Goal: Task Accomplishment & Management: Use online tool/utility

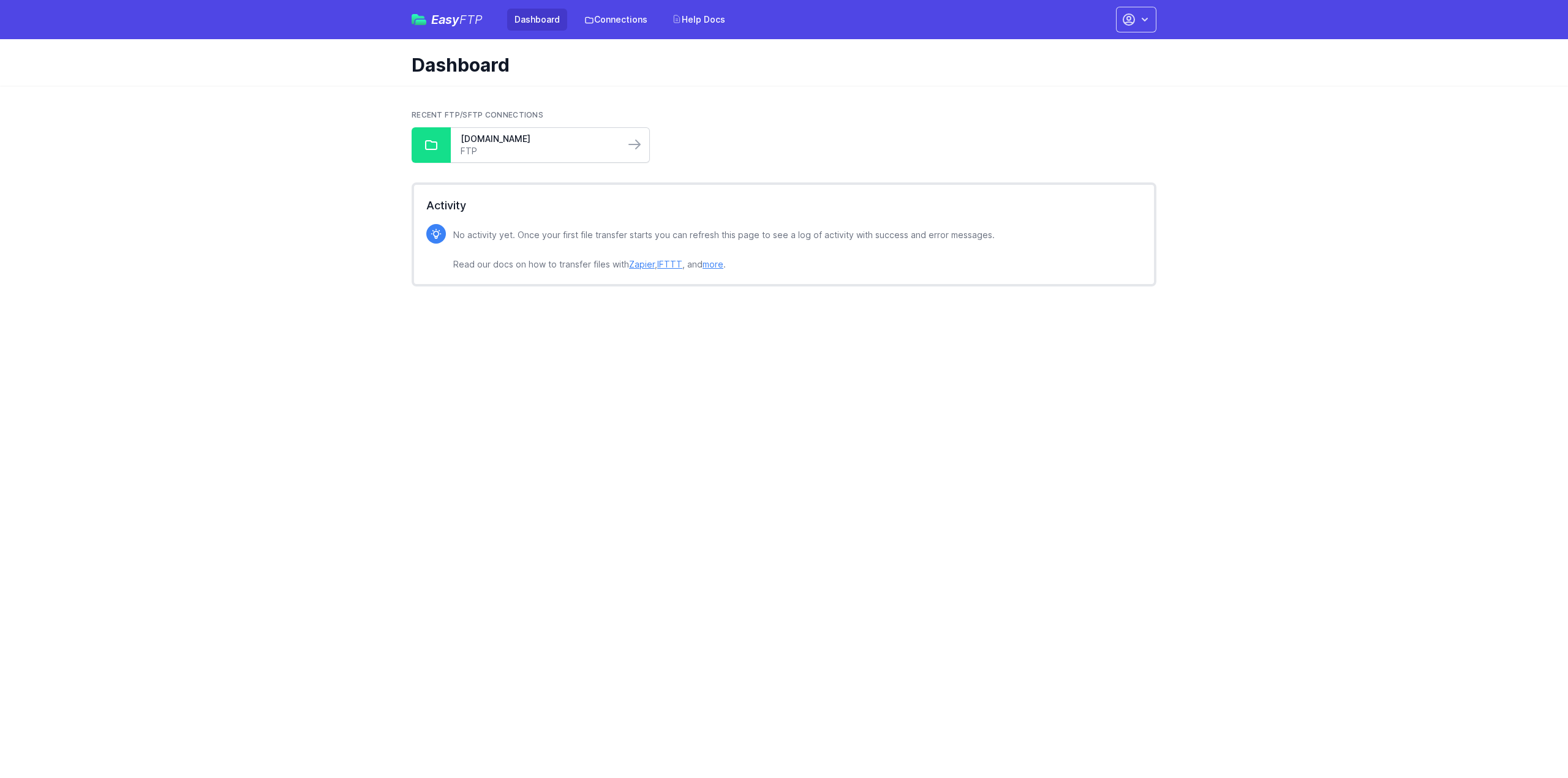
click at [524, 147] on link "FTP" at bounding box center [538, 151] width 154 height 12
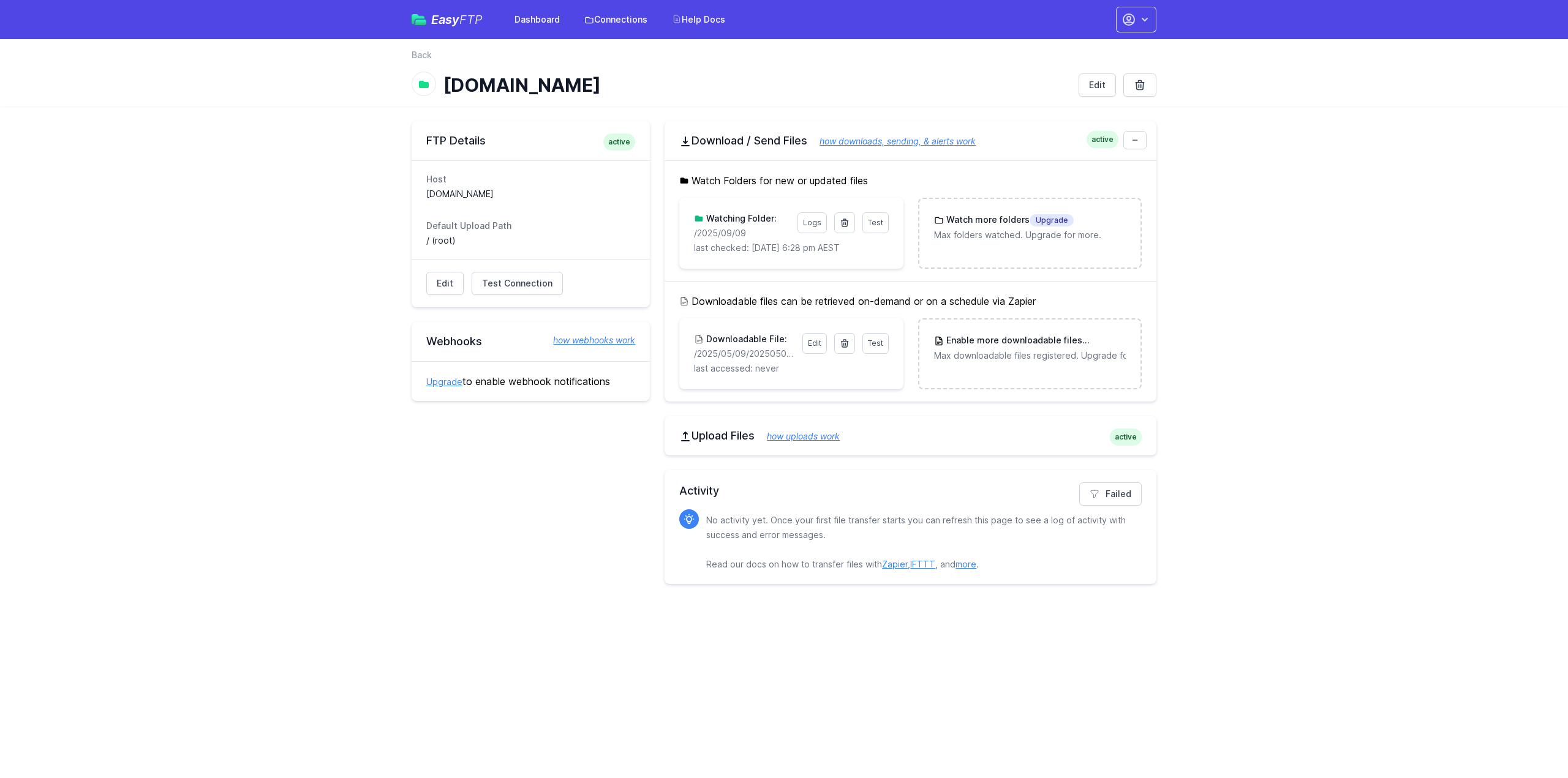
drag, startPoint x: 747, startPoint y: 228, endPoint x: 691, endPoint y: 234, distance: 56.3
click at [691, 234] on div "Test Logs Watching Folder: /2025/09/09 last checked: 9/9/2025 6:28 pm AEST" at bounding box center [791, 234] width 223 height 71
copy p "/2025/09/09"
click at [841, 222] on icon at bounding box center [844, 223] width 10 height 10
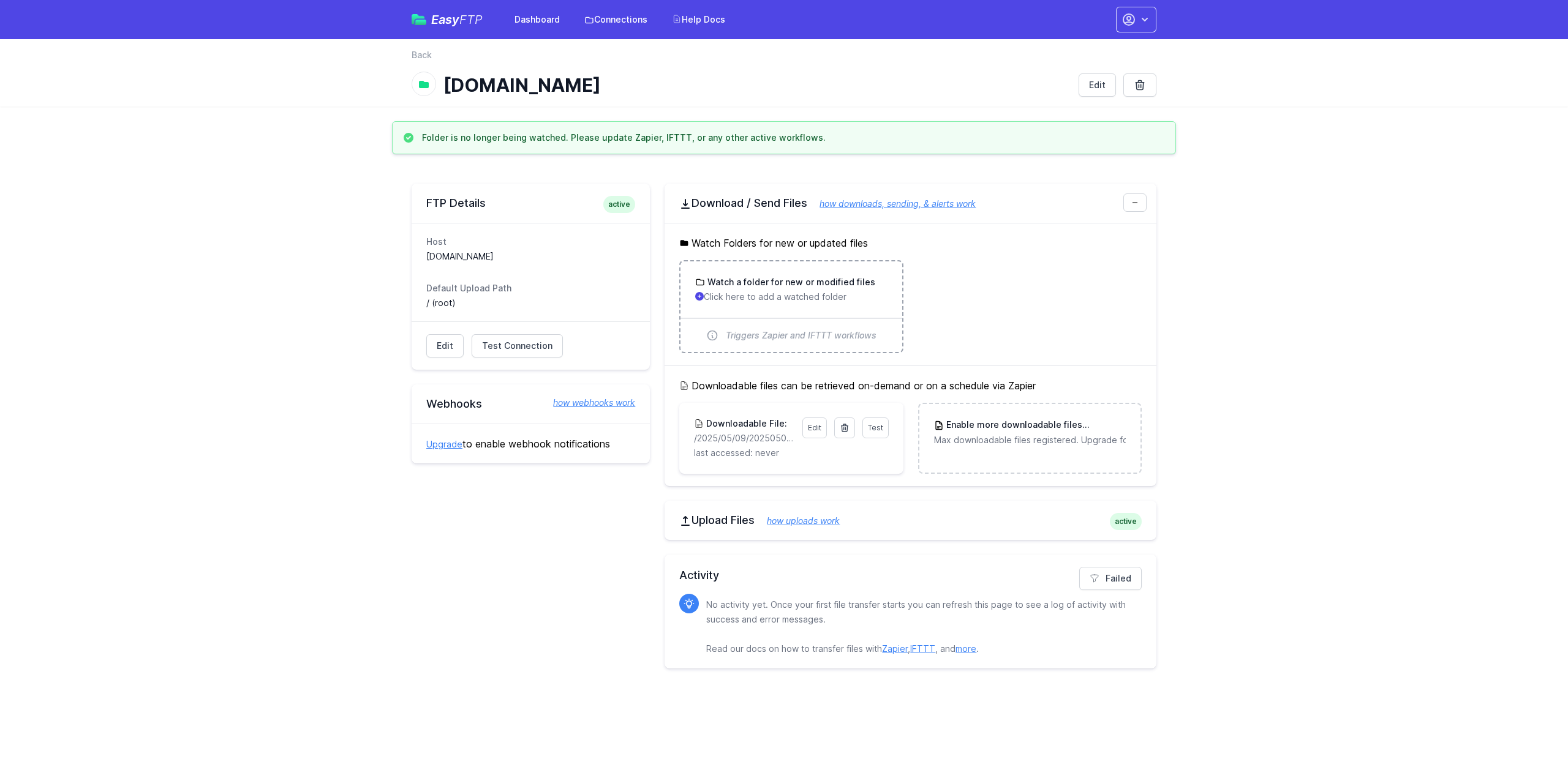
click at [776, 294] on p "Click here to add a watched folder" at bounding box center [791, 296] width 192 height 12
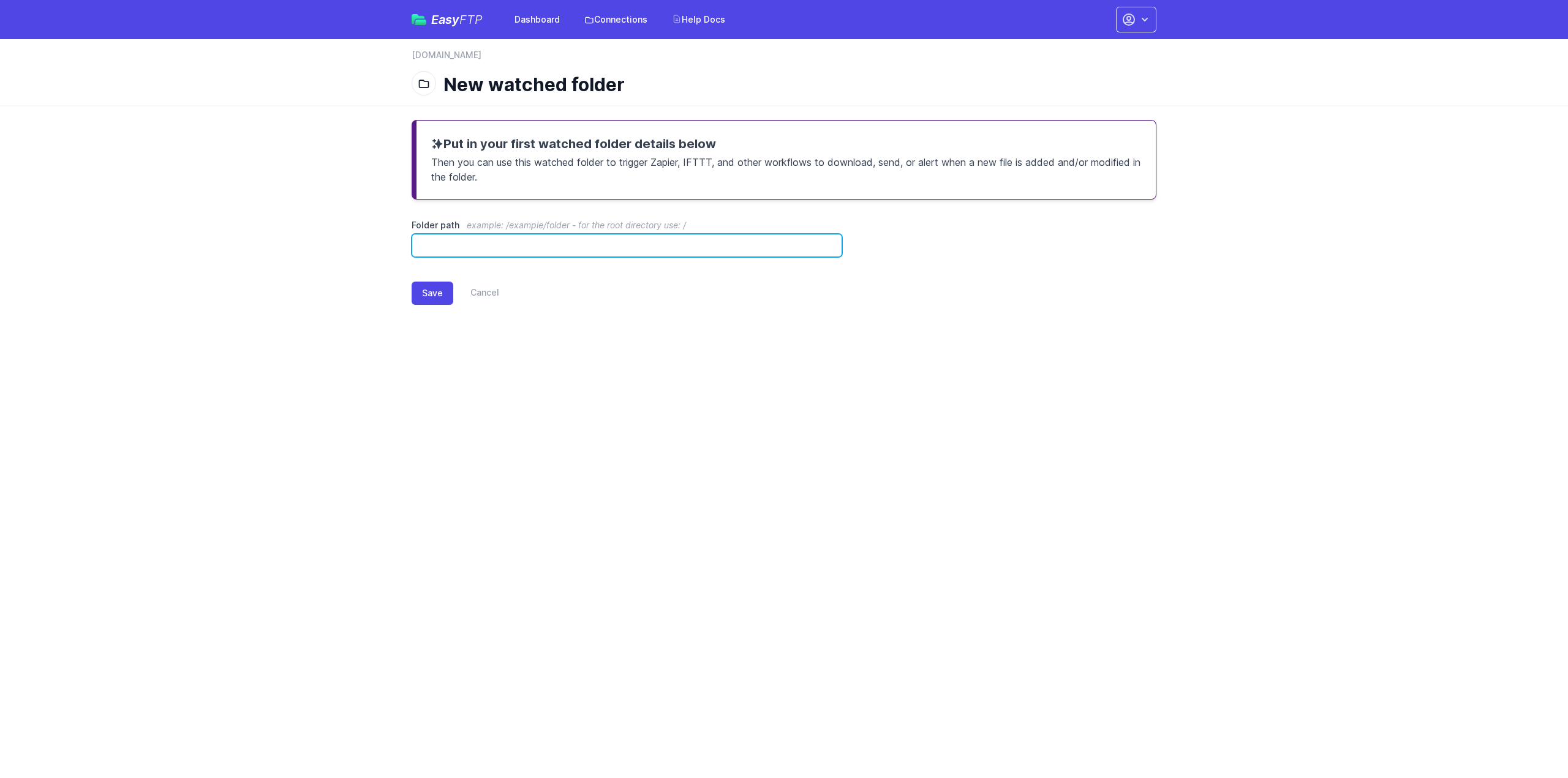
click at [614, 247] on input "Folder path example: /example/folder - for the root directory use: /" at bounding box center [627, 246] width 430 height 23
paste input "**********"
drag, startPoint x: 480, startPoint y: 244, endPoint x: 398, endPoint y: 247, distance: 82.1
click at [401, 248] on div "**********" at bounding box center [784, 222] width 784 height 234
type input "**********"
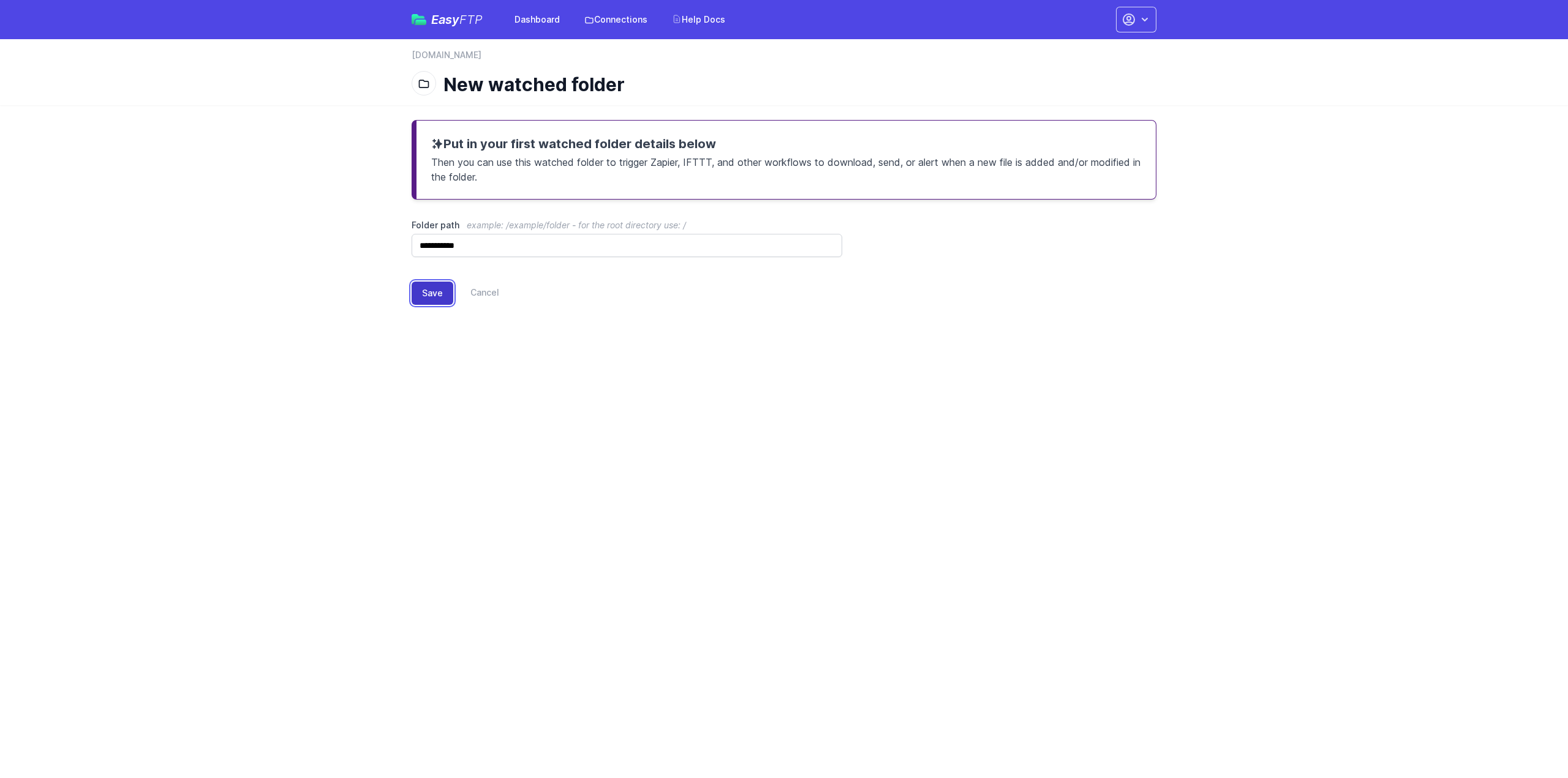
click at [430, 294] on button "Save" at bounding box center [432, 293] width 42 height 23
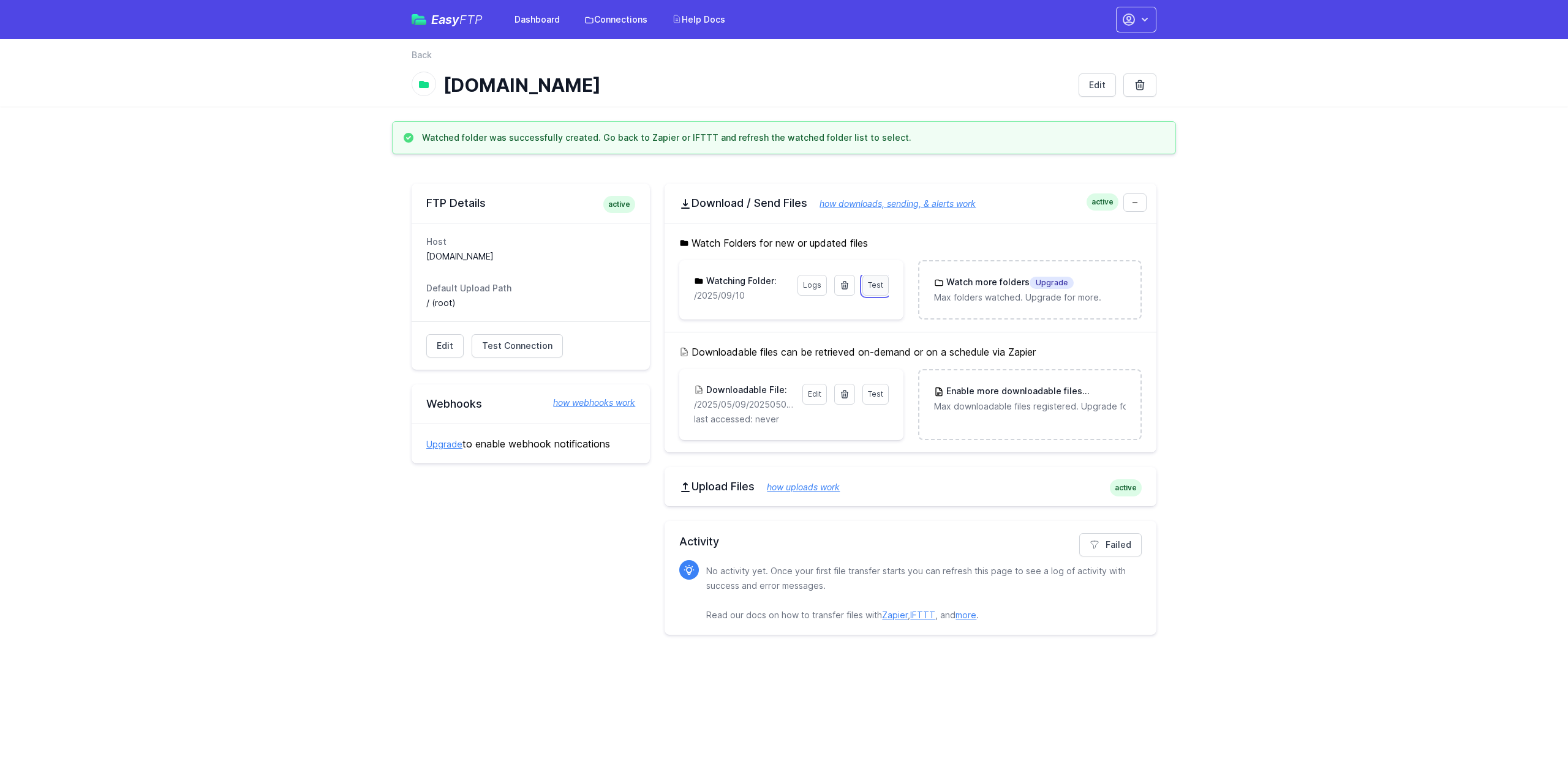
click at [877, 285] on span "Test" at bounding box center [875, 285] width 15 height 9
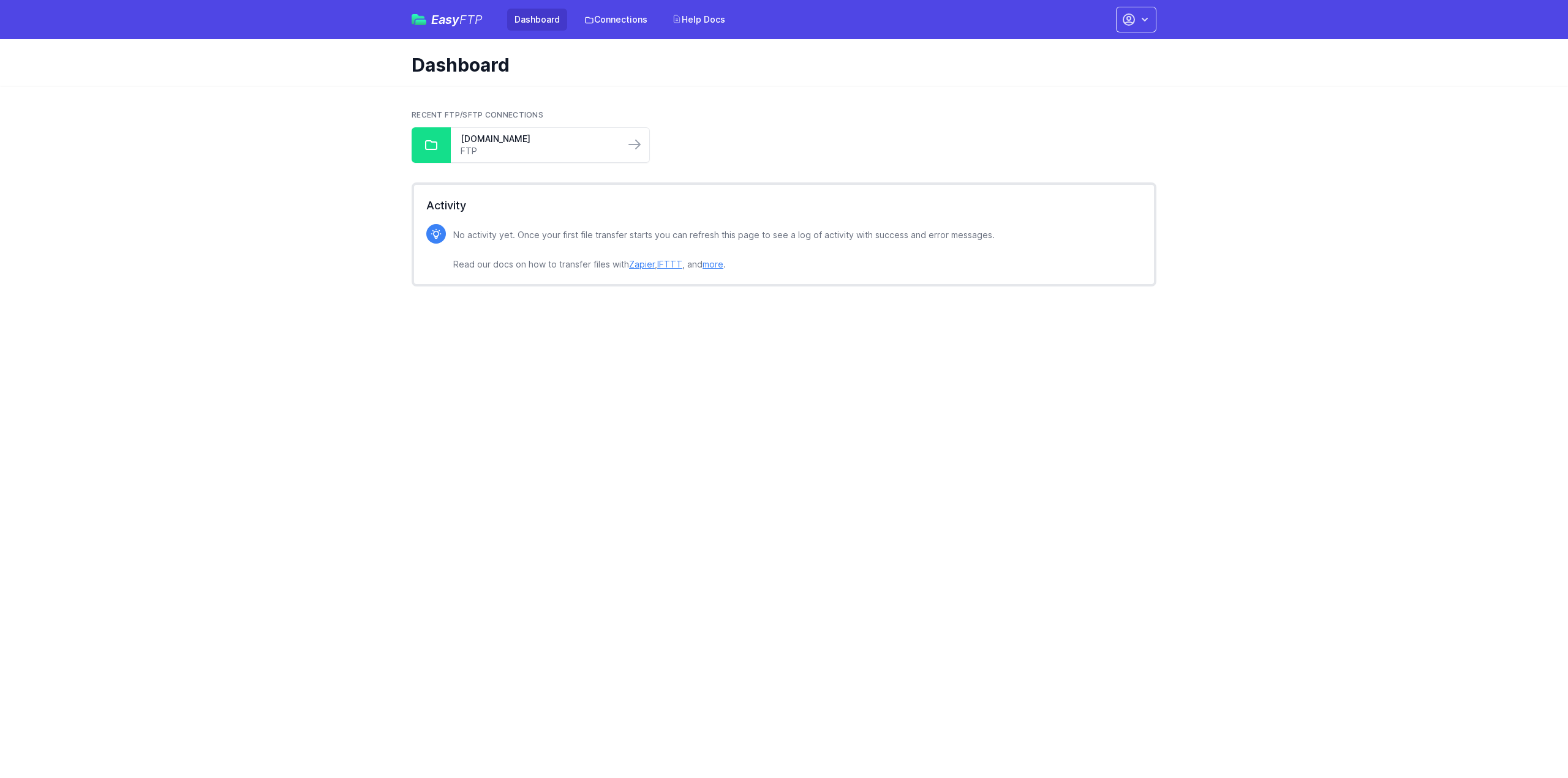
drag, startPoint x: 526, startPoint y: 150, endPoint x: 70, endPoint y: 121, distance: 456.9
click at [526, 150] on link "FTP" at bounding box center [538, 151] width 154 height 12
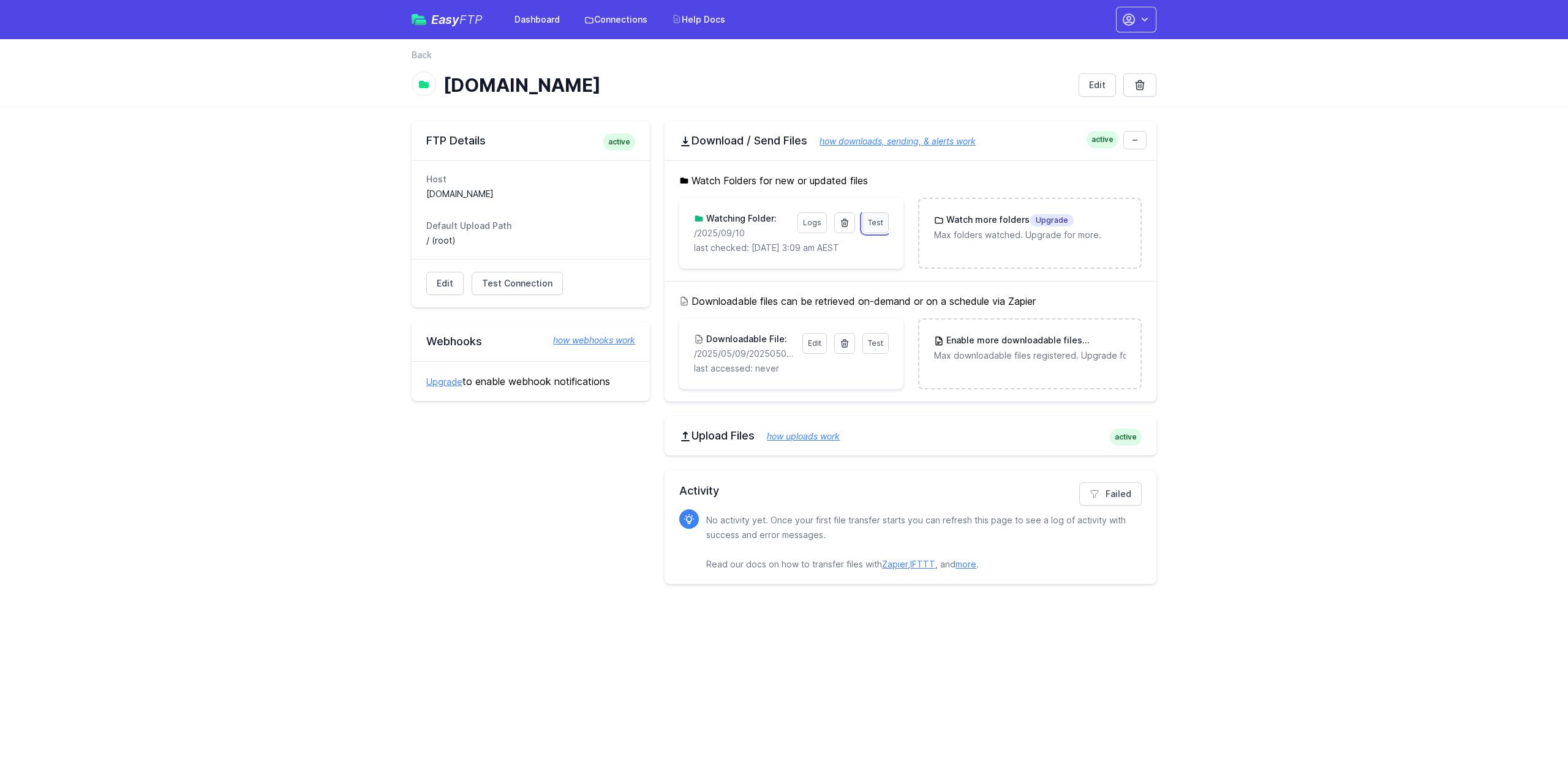
click at [876, 219] on span "Test" at bounding box center [875, 223] width 15 height 9
